Goal: Transaction & Acquisition: Purchase product/service

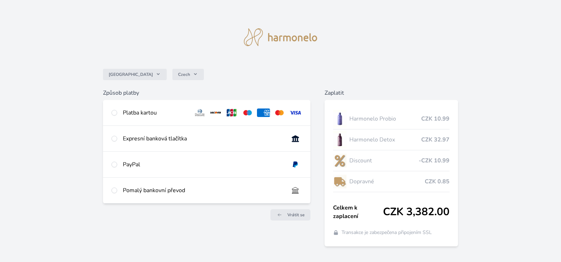
click at [273, 186] on div "Pomalý bankovní převod" at bounding box center [203, 190] width 160 height 8
radio input "true"
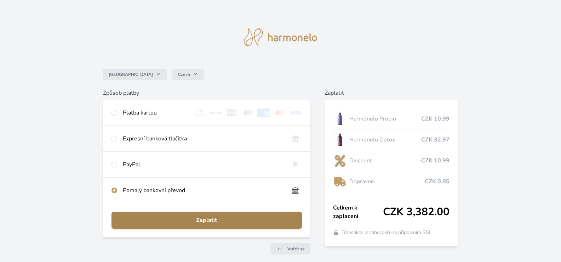
click at [243, 216] on span "Zaplatit" at bounding box center [206, 220] width 179 height 8
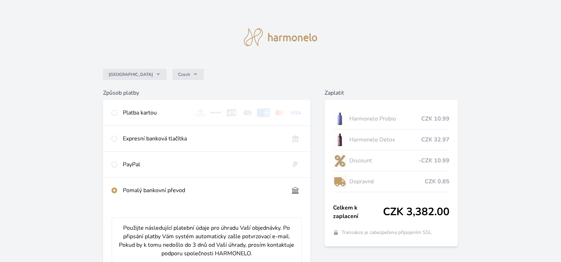
click at [51, 157] on div "Česko Czech Způsob platby Platba kartou Číslo karty <p>Your browser does not su…" at bounding box center [280, 261] width 561 height 523
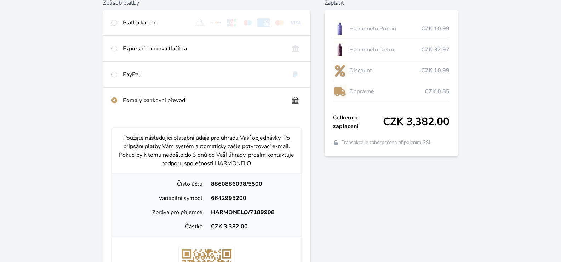
scroll to position [99, 0]
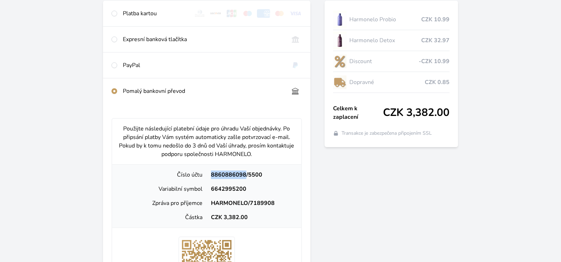
drag, startPoint x: 208, startPoint y: 174, endPoint x: 244, endPoint y: 178, distance: 36.3
click at [244, 178] on div "8860886098/5500" at bounding box center [251, 174] width 89 height 8
copy div "8860886098"
drag, startPoint x: 223, startPoint y: 218, endPoint x: 246, endPoint y: 218, distance: 23.0
click at [246, 218] on div "CZK 3,382.00" at bounding box center [251, 217] width 89 height 8
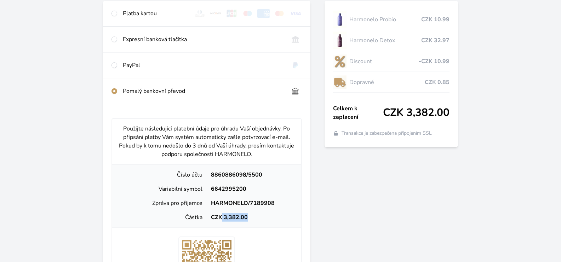
copy div "3,382.00"
click at [273, 234] on div "Použijte následující platební údaje pro úhradu Vaší objednávky. Po připsání pla…" at bounding box center [207, 245] width 190 height 255
click at [224, 217] on div "CZK 3,382.00" at bounding box center [251, 217] width 89 height 8
drag, startPoint x: 224, startPoint y: 217, endPoint x: 246, endPoint y: 217, distance: 22.0
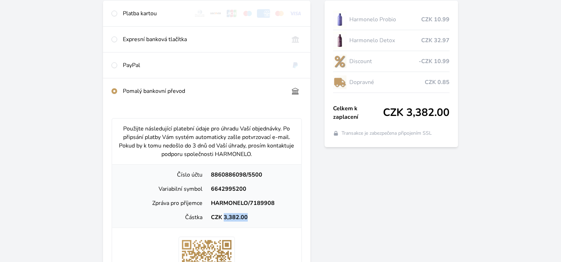
click at [246, 217] on div "CZK 3,382.00" at bounding box center [251, 217] width 89 height 8
copy div "3,382.00"
click at [353, 215] on div "Zaplatit Harmonelo Probio CZK 10.99 Harmonelo Detox CZK 32.97 Discount -CZK 10.…" at bounding box center [391, 199] width 133 height 421
drag, startPoint x: 210, startPoint y: 189, endPoint x: 245, endPoint y: 190, distance: 35.4
click at [245, 190] on div "6642995200" at bounding box center [251, 188] width 89 height 8
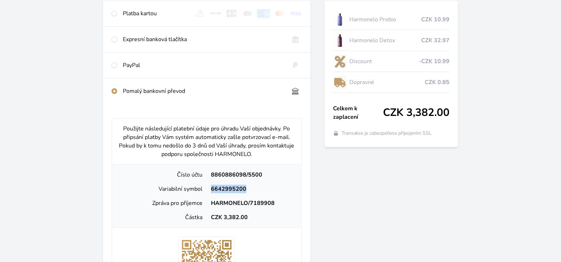
copy div "6642995200"
